Goal: Transaction & Acquisition: Purchase product/service

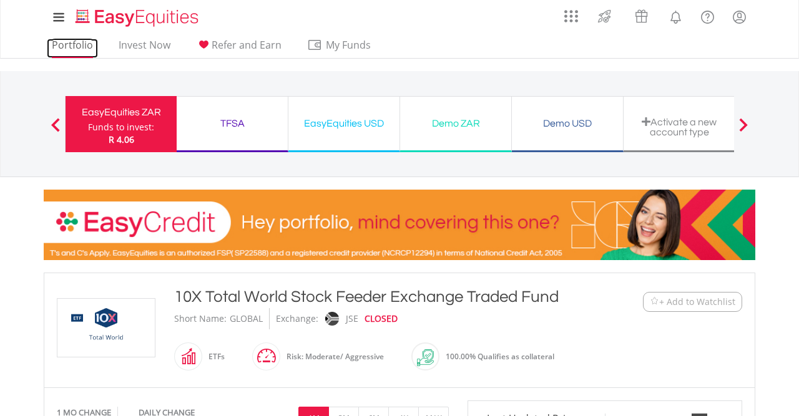
click at [82, 49] on link "Portfolio" at bounding box center [72, 48] width 51 height 19
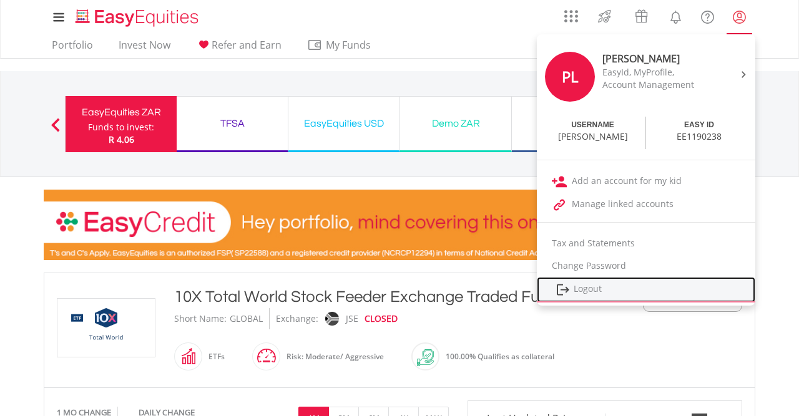
click at [594, 286] on link "Logout" at bounding box center [646, 290] width 219 height 26
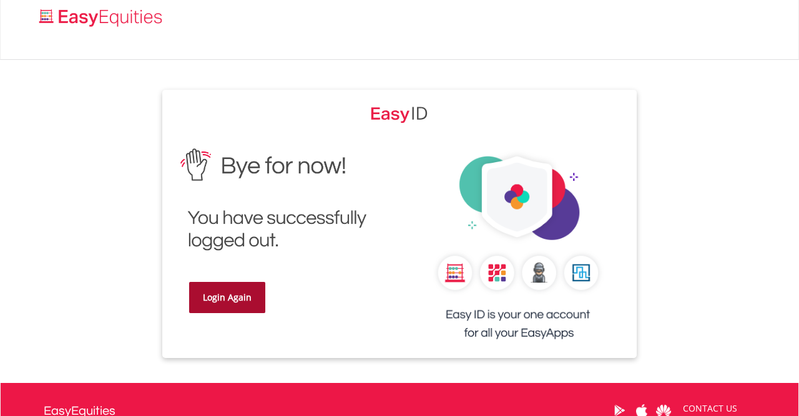
click at [238, 292] on link "Login Again" at bounding box center [227, 297] width 76 height 31
